Goal: Task Accomplishment & Management: Manage account settings

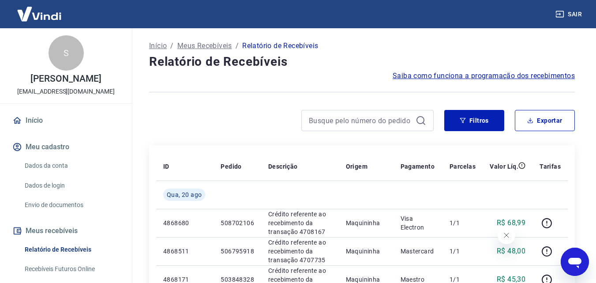
scroll to position [44, 0]
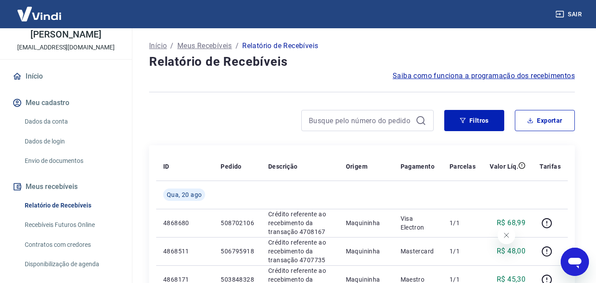
click at [60, 123] on link "Dados da conta" at bounding box center [71, 121] width 100 height 18
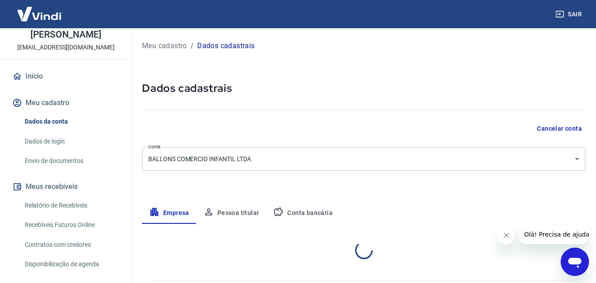
select select "PE"
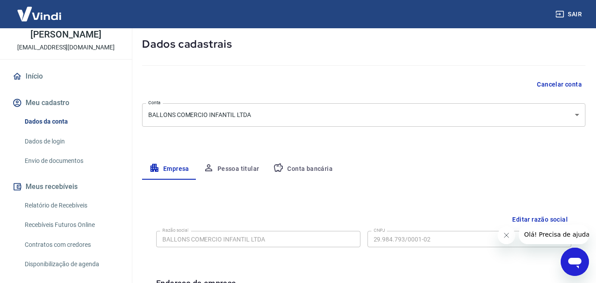
scroll to position [88, 0]
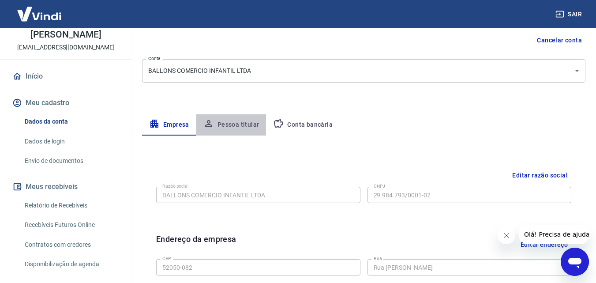
click at [237, 124] on button "Pessoa titular" at bounding box center [231, 124] width 70 height 21
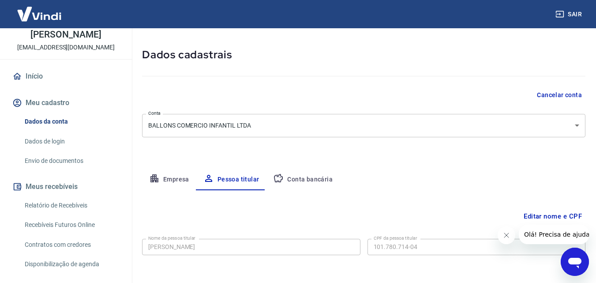
scroll to position [70, 0]
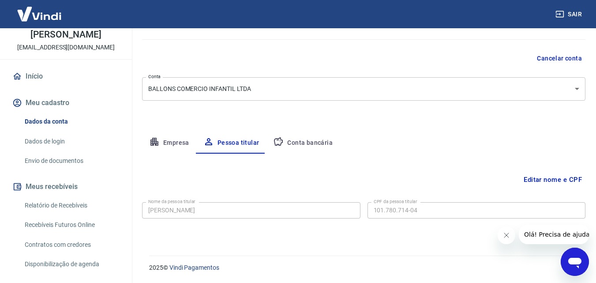
click at [316, 135] on button "Conta bancária" at bounding box center [303, 142] width 74 height 21
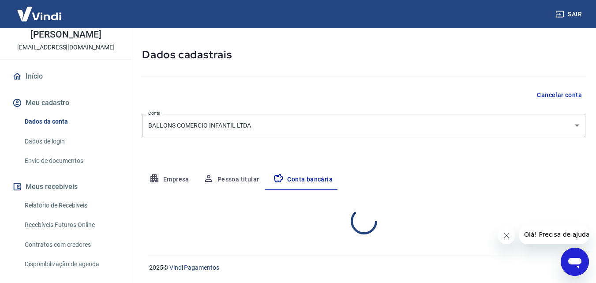
select select "1"
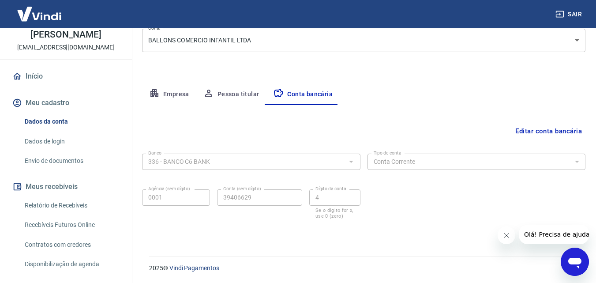
scroll to position [119, 0]
click at [234, 95] on button "Pessoa titular" at bounding box center [231, 93] width 70 height 21
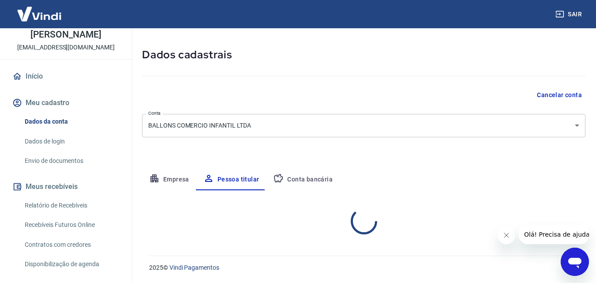
scroll to position [70, 0]
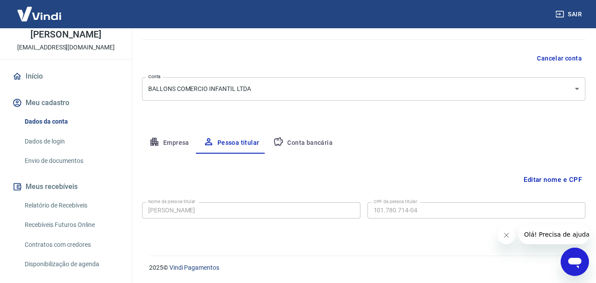
click at [175, 135] on button "Empresa" at bounding box center [169, 142] width 54 height 21
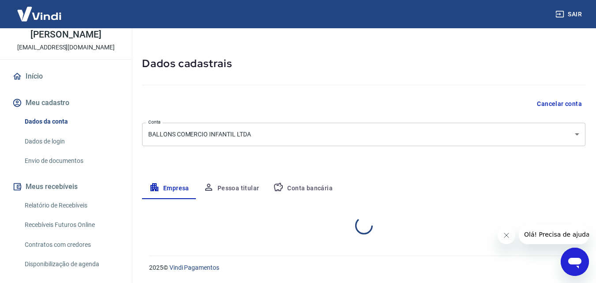
select select "PE"
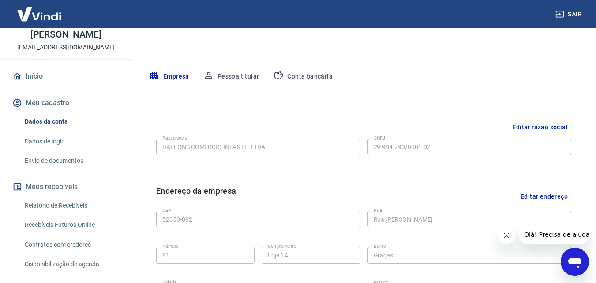
scroll to position [133, 0]
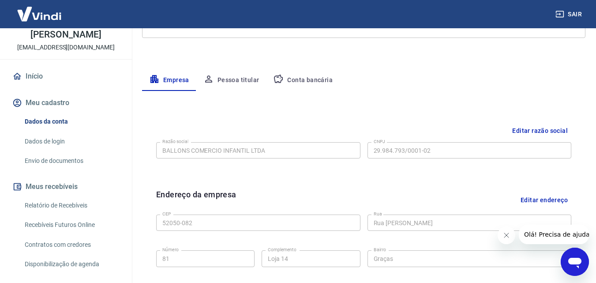
click at [230, 80] on button "Pessoa titular" at bounding box center [231, 80] width 70 height 21
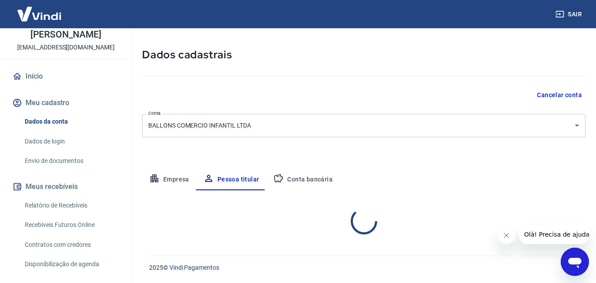
scroll to position [70, 0]
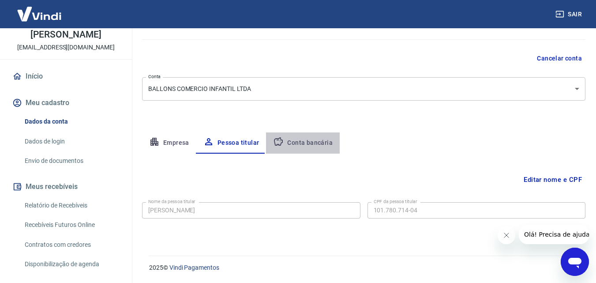
click at [327, 142] on button "Conta bancária" at bounding box center [303, 142] width 74 height 21
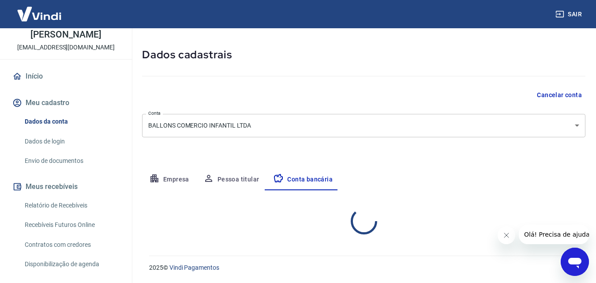
select select "1"
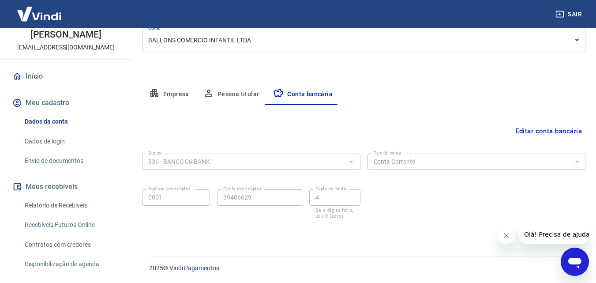
scroll to position [119, 0]
